Goal: Task Accomplishment & Management: Use online tool/utility

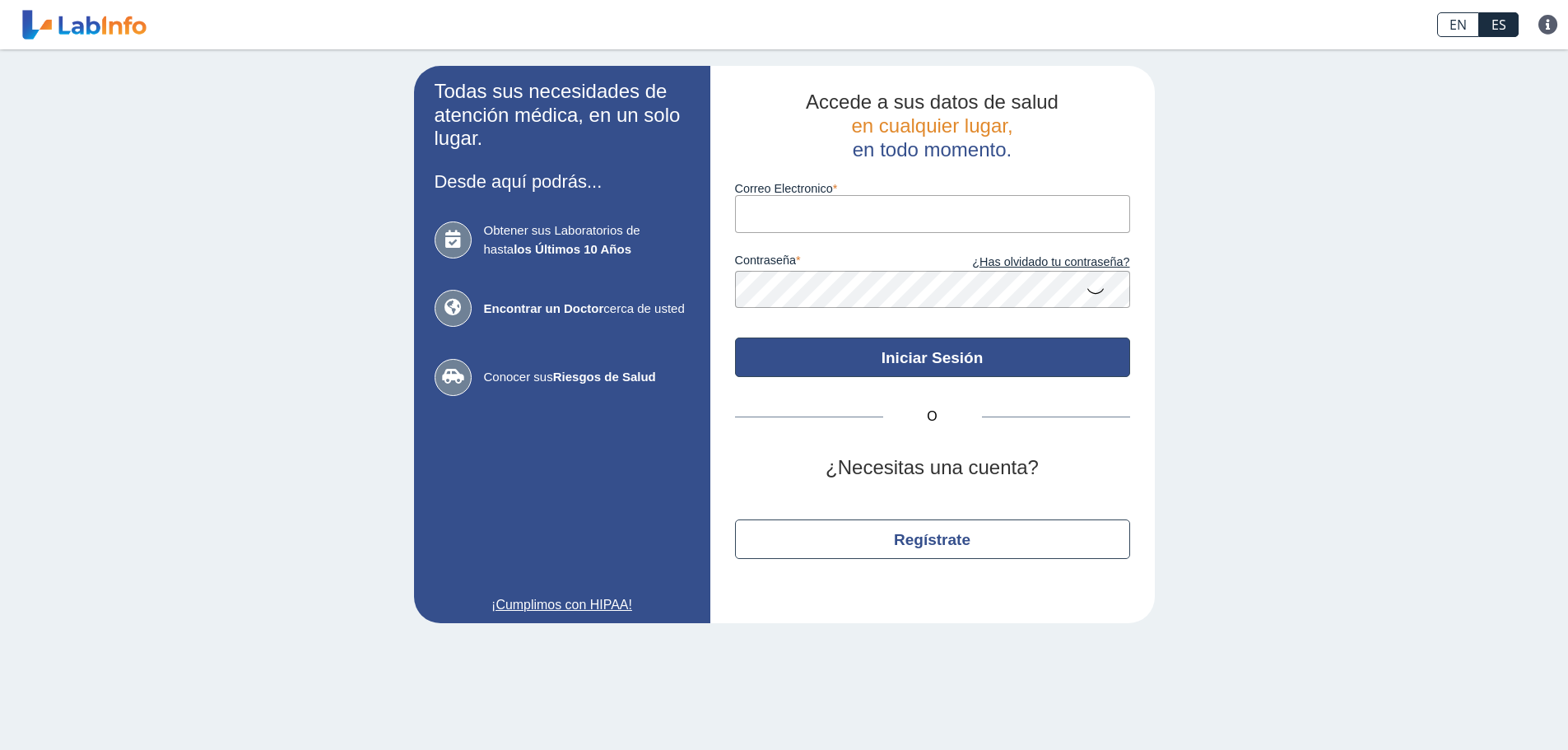
type input "[EMAIL_ADDRESS][DOMAIN_NAME]"
click at [957, 356] on button "Iniciar Sesión" at bounding box center [933, 357] width 395 height 39
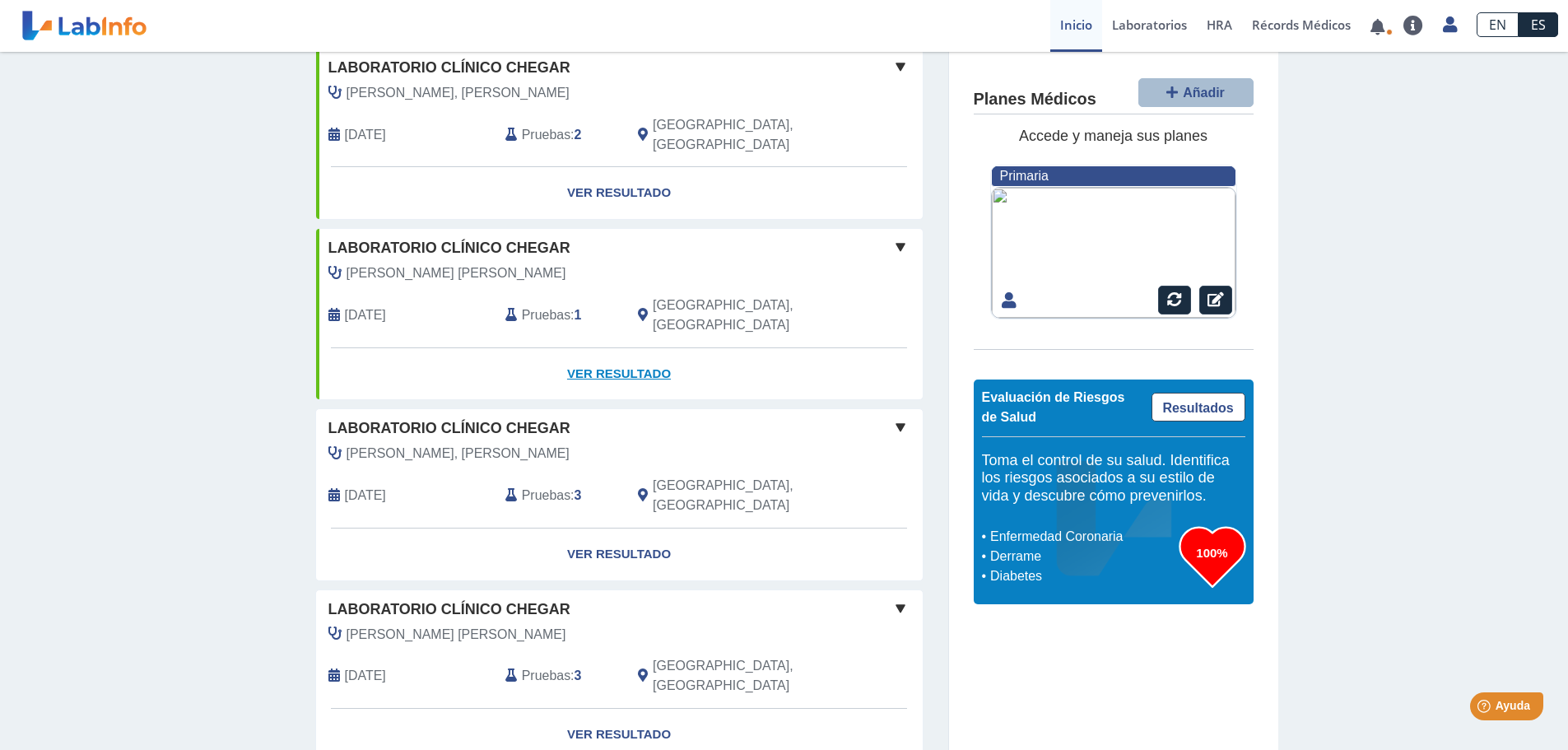
scroll to position [495, 0]
click at [898, 416] on span at bounding box center [901, 426] width 20 height 20
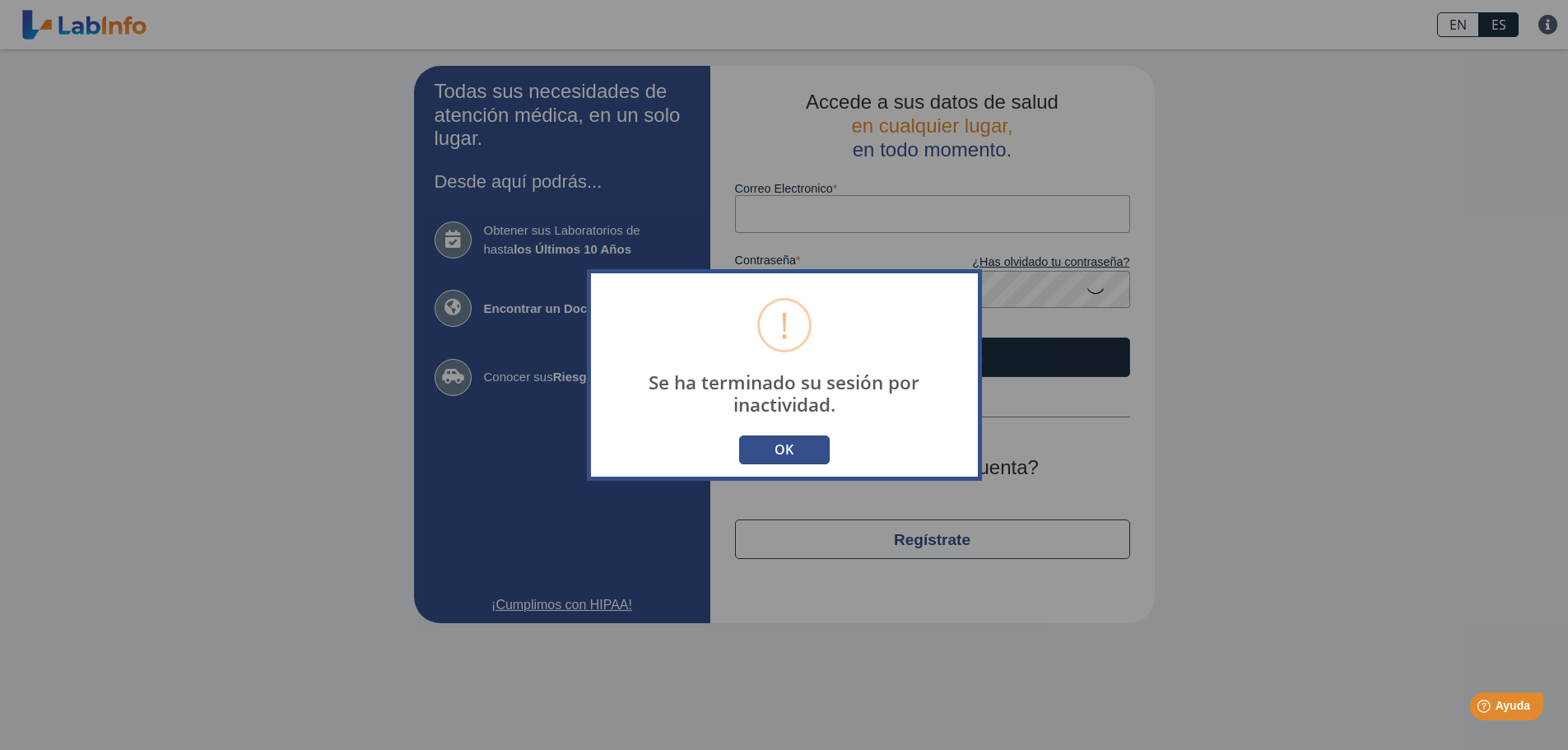
click at [787, 451] on button "OK" at bounding box center [784, 450] width 91 height 28
